Goal: Task Accomplishment & Management: Manage account settings

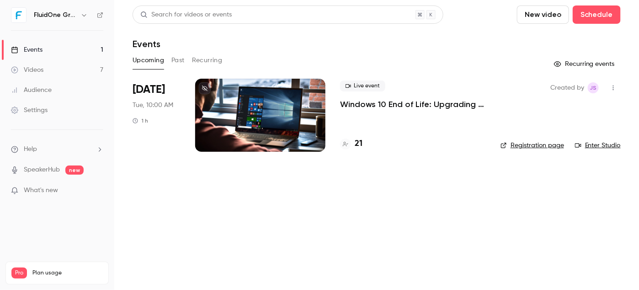
click at [410, 106] on p "Windows 10 End of Life: Upgrading to Windows 11 & the Added Value of Business P…" at bounding box center [413, 104] width 146 height 11
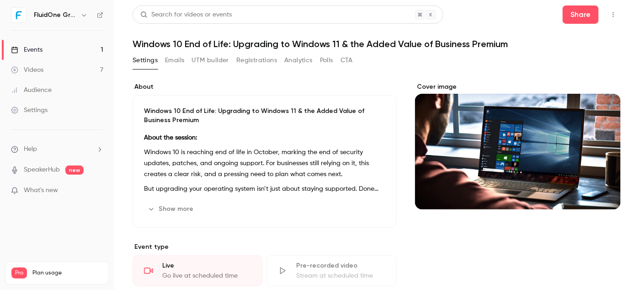
click at [610, 15] on icon "button" at bounding box center [613, 14] width 7 height 6
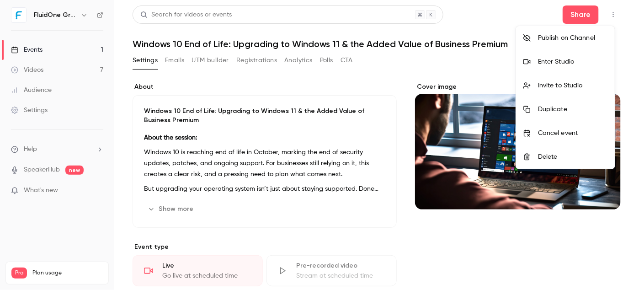
click at [555, 63] on div "Enter Studio" at bounding box center [572, 61] width 69 height 9
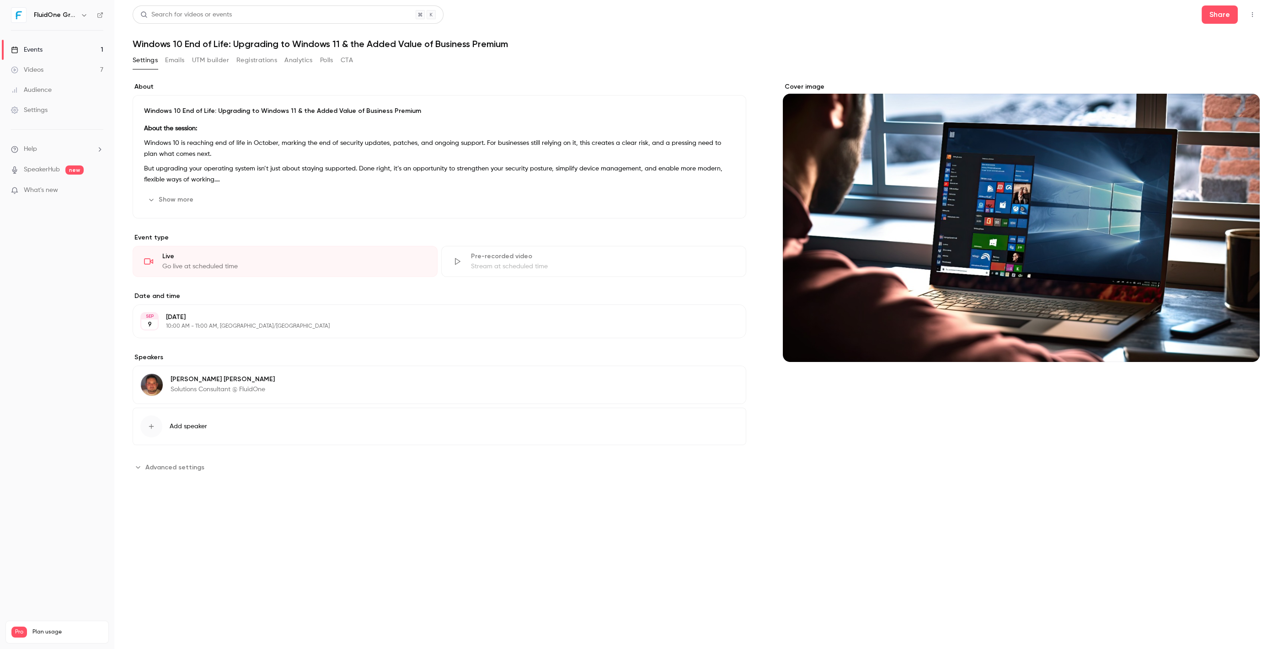
click at [242, 59] on button "Registrations" at bounding box center [256, 60] width 41 height 15
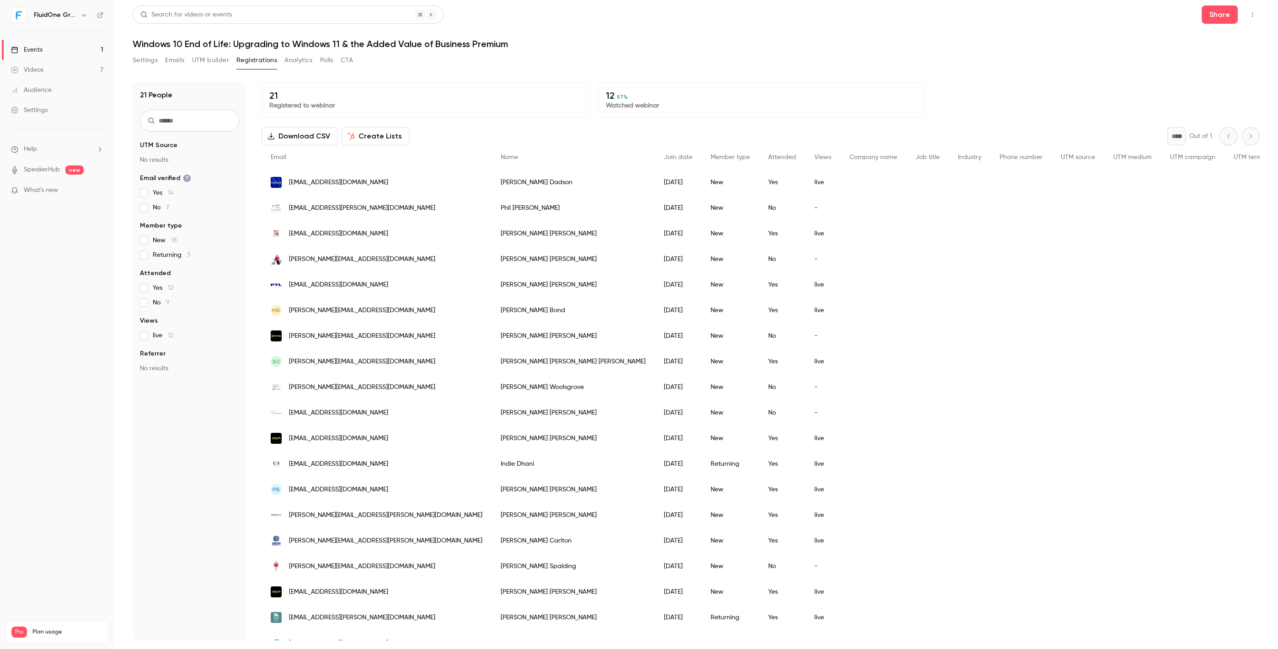
click at [295, 64] on button "Analytics" at bounding box center [298, 60] width 28 height 15
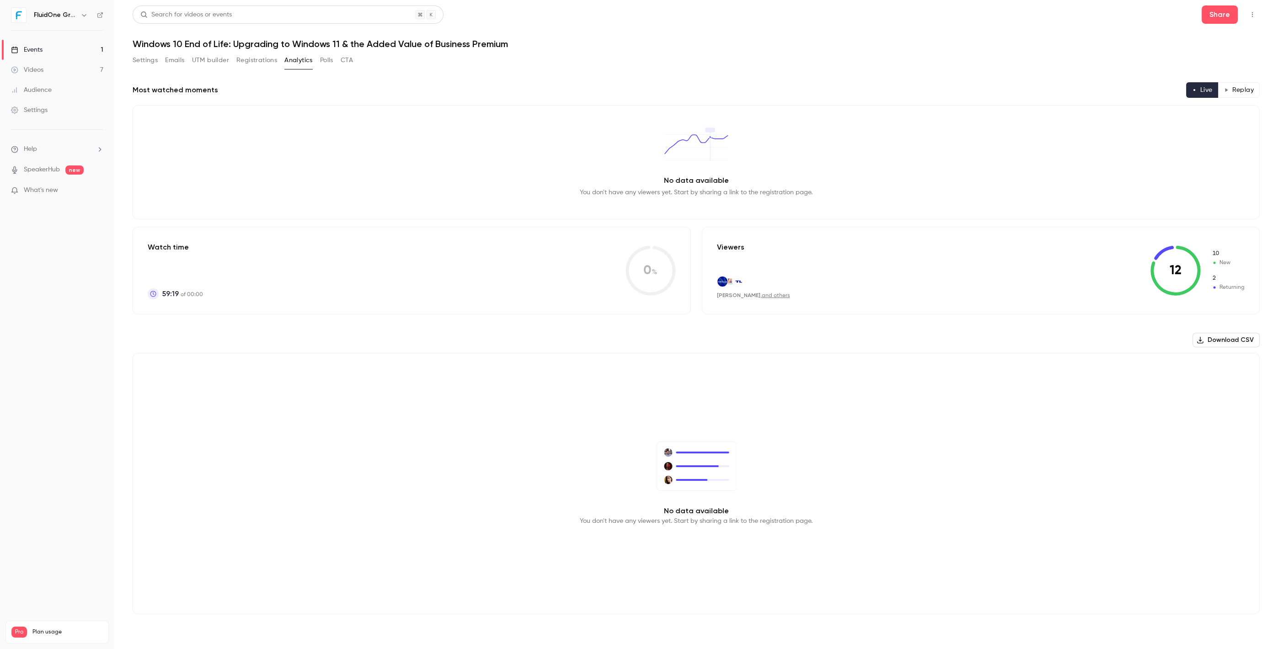
click at [149, 63] on button "Settings" at bounding box center [145, 60] width 25 height 15
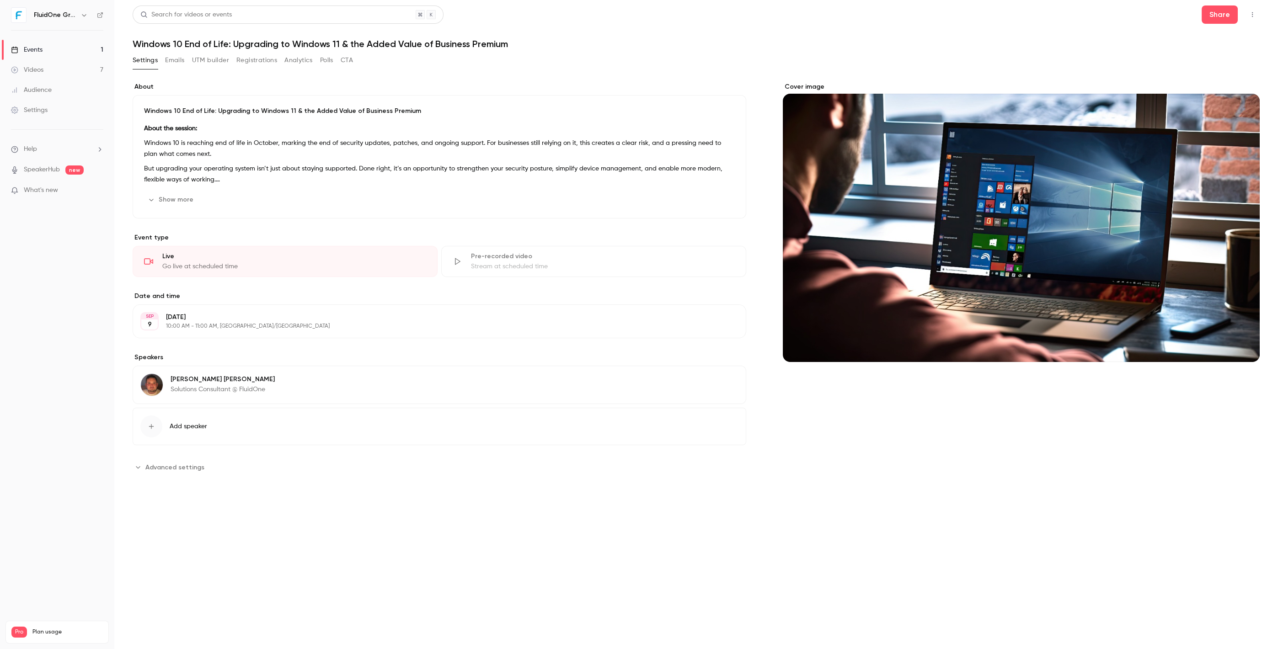
click at [242, 59] on button "Registrations" at bounding box center [256, 60] width 41 height 15
